Goal: Task Accomplishment & Management: Manage account settings

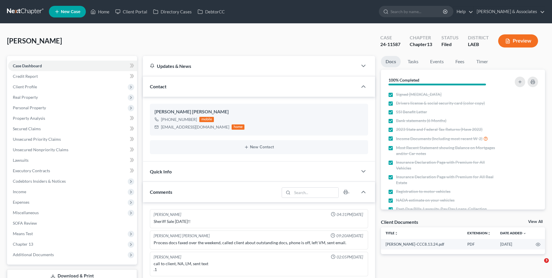
select select "0"
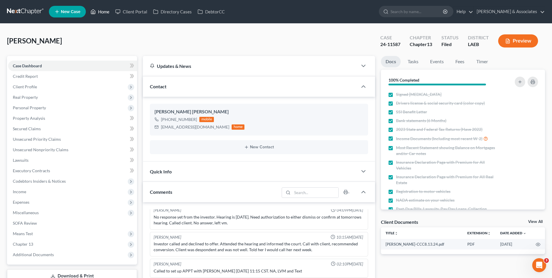
drag, startPoint x: 111, startPoint y: 12, endPoint x: 103, endPoint y: 10, distance: 8.1
click at [111, 12] on link "Home" at bounding box center [100, 11] width 25 height 10
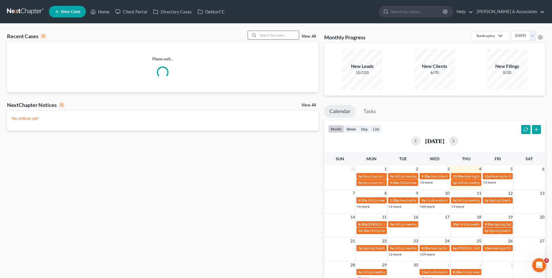
click at [280, 36] on input "search" at bounding box center [278, 35] width 41 height 8
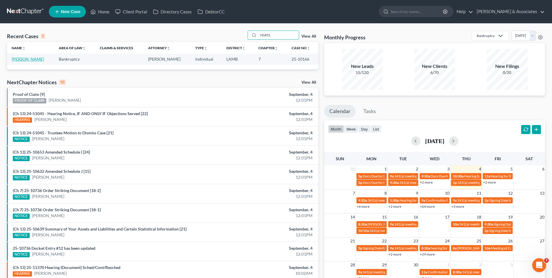
type input "YEATS"
click at [24, 60] on link "Yeats, William" at bounding box center [28, 58] width 32 height 5
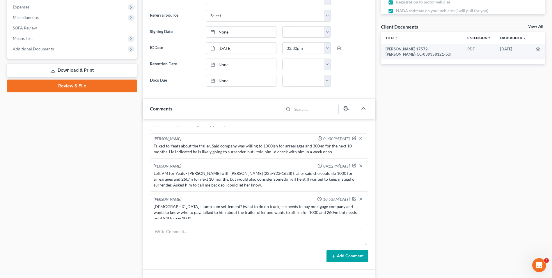
scroll to position [204, 0]
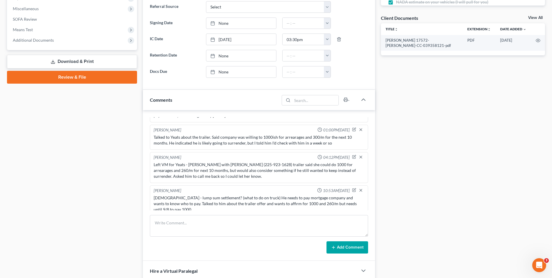
click at [256, 206] on div "Chrystler - lump sum settlement? (what to do on truck) He needs to pay mortgage…" at bounding box center [259, 203] width 211 height 17
click at [255, 204] on div "Chrystler - lump sum settlement? (what to do on truck) He needs to pay mortgage…" at bounding box center [259, 203] width 211 height 17
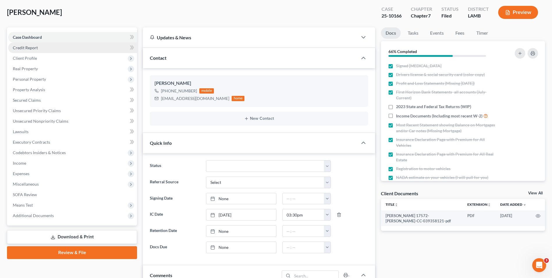
scroll to position [0, 0]
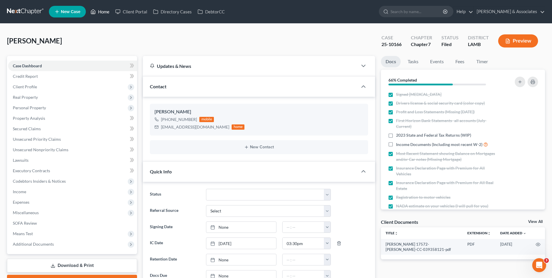
click at [103, 11] on link "Home" at bounding box center [100, 11] width 25 height 10
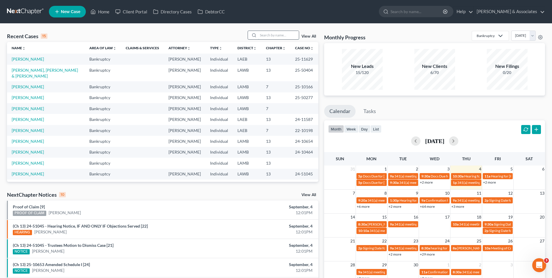
click at [270, 37] on input "search" at bounding box center [278, 35] width 41 height 8
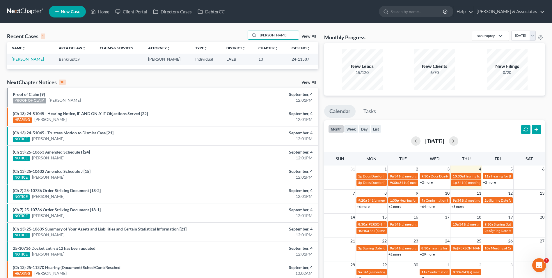
type input "brauner"
click at [27, 59] on link "Boydell Brauner, Cheryl" at bounding box center [28, 58] width 32 height 5
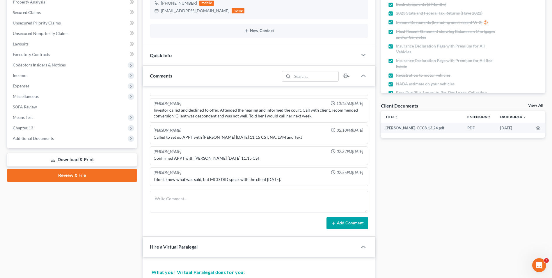
scroll to position [74, 0]
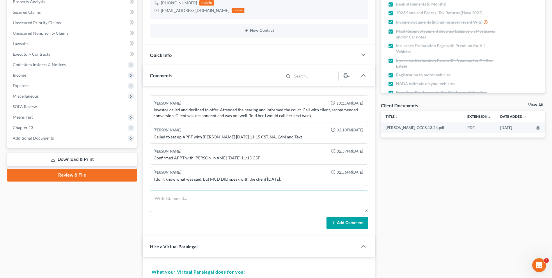
click at [184, 192] on textarea at bounding box center [259, 201] width 218 height 22
type textarea "Called client. Left VM"
click at [350, 222] on button "Add Comment" at bounding box center [348, 223] width 42 height 12
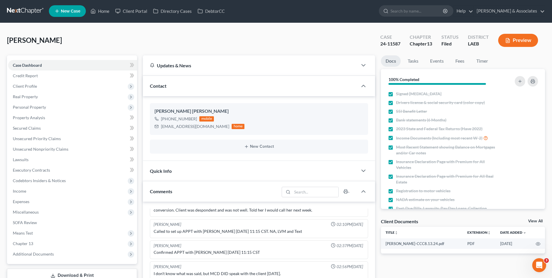
scroll to position [0, 0]
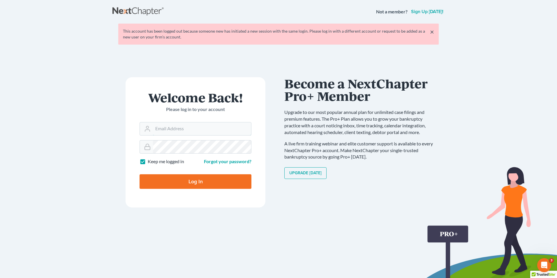
type input "[EMAIL_ADDRESS][DOMAIN_NAME]"
click at [204, 177] on input "Log In" at bounding box center [195, 181] width 112 height 15
type input "Thinking..."
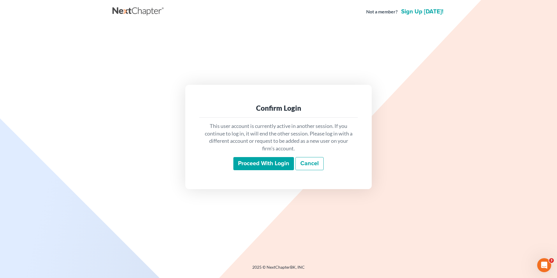
click at [265, 167] on input "Proceed with login" at bounding box center [263, 163] width 61 height 13
